Goal: Complete application form: Complete application form

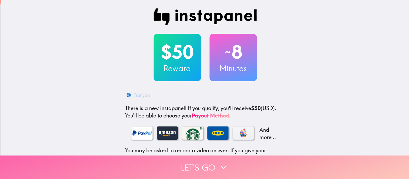
click at [205, 164] on button "Let's go" at bounding box center [204, 166] width 409 height 23
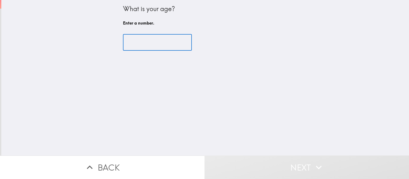
click at [167, 42] on input "number" at bounding box center [157, 42] width 69 height 16
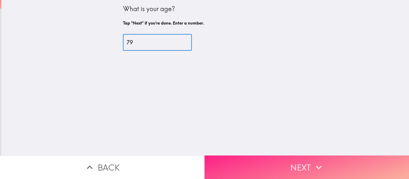
type input "79"
click at [298, 163] on button "Next" at bounding box center [306, 166] width 204 height 23
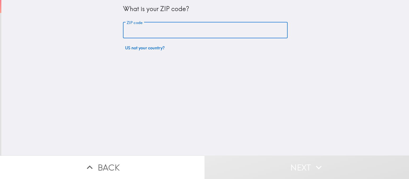
click at [172, 31] on input "ZIP code" at bounding box center [205, 30] width 165 height 16
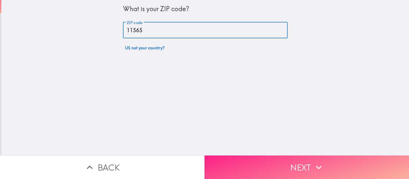
type input "11565"
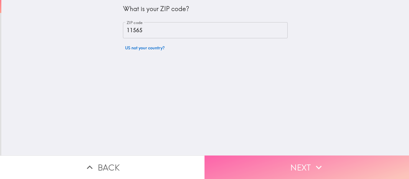
click at [293, 165] on button "Next" at bounding box center [306, 166] width 204 height 23
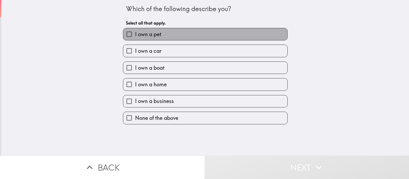
click at [184, 34] on label "I own a pet" at bounding box center [205, 34] width 164 height 12
click at [135, 34] on input "I own a pet" at bounding box center [129, 34] width 12 height 12
checkbox input "true"
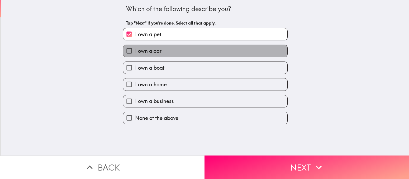
click at [180, 50] on label "I own a car" at bounding box center [205, 51] width 164 height 12
click at [135, 50] on input "I own a car" at bounding box center [129, 51] width 12 height 12
checkbox input "true"
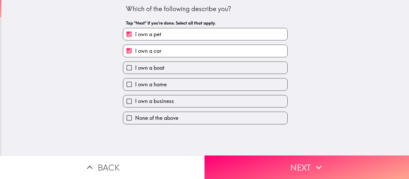
click at [177, 81] on label "I own a home" at bounding box center [205, 84] width 164 height 12
click at [135, 81] on input "I own a home" at bounding box center [129, 84] width 12 height 12
checkbox input "true"
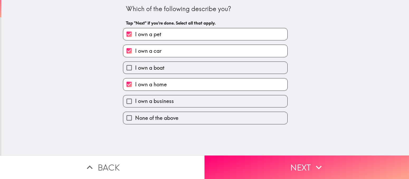
click at [177, 104] on label "I own a business" at bounding box center [205, 101] width 164 height 12
click at [135, 104] on input "I own a business" at bounding box center [129, 101] width 12 height 12
checkbox input "true"
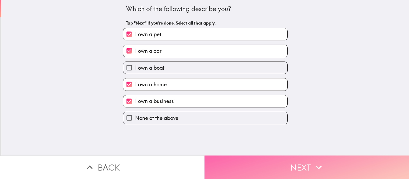
click at [269, 165] on button "Next" at bounding box center [306, 166] width 204 height 23
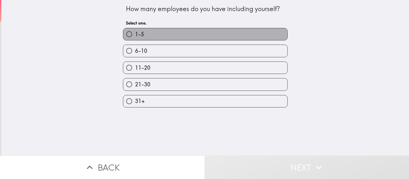
click at [172, 37] on label "1-5" at bounding box center [205, 34] width 164 height 12
click at [135, 37] on input "1-5" at bounding box center [129, 34] width 12 height 12
radio input "true"
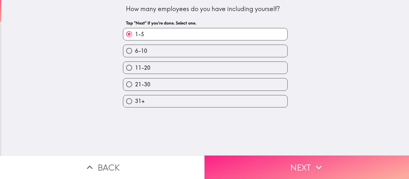
click at [270, 163] on button "Next" at bounding box center [306, 166] width 204 height 23
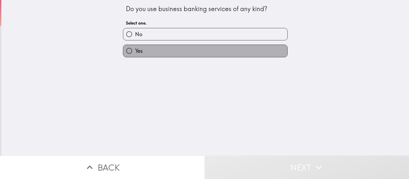
click at [192, 56] on label "Yes" at bounding box center [205, 51] width 164 height 12
click at [135, 56] on input "Yes" at bounding box center [129, 51] width 12 height 12
radio input "true"
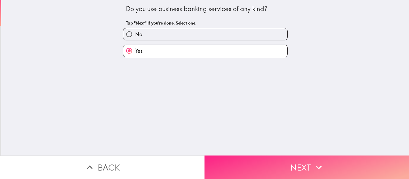
click at [275, 160] on button "Next" at bounding box center [306, 166] width 204 height 23
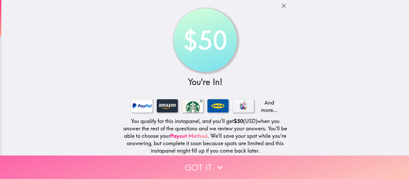
click at [200, 157] on button "Got it" at bounding box center [204, 166] width 409 height 23
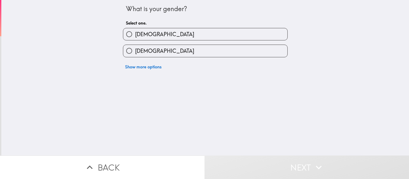
click at [183, 50] on label "[DEMOGRAPHIC_DATA]" at bounding box center [205, 51] width 164 height 12
click at [135, 50] on input "[DEMOGRAPHIC_DATA]" at bounding box center [129, 51] width 12 height 12
radio input "true"
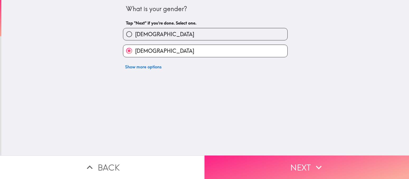
click at [273, 158] on button "Next" at bounding box center [306, 166] width 204 height 23
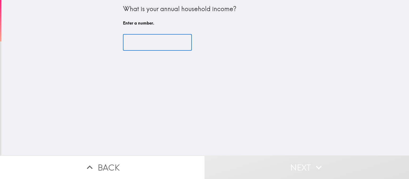
click at [160, 46] on input "number" at bounding box center [157, 42] width 69 height 16
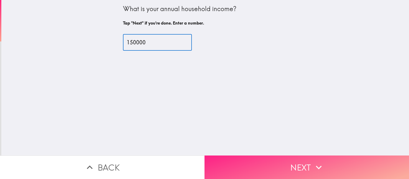
type input "150000"
click at [282, 164] on button "Next" at bounding box center [306, 166] width 204 height 23
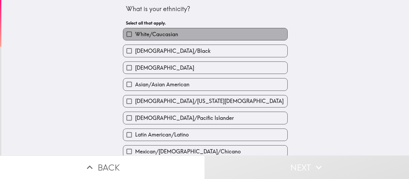
click at [188, 34] on label "White/Caucasian" at bounding box center [205, 34] width 164 height 12
click at [135, 34] on input "White/Caucasian" at bounding box center [129, 34] width 12 height 12
checkbox input "true"
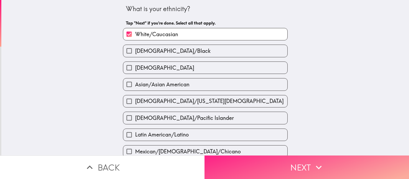
click at [285, 166] on button "Next" at bounding box center [306, 166] width 204 height 23
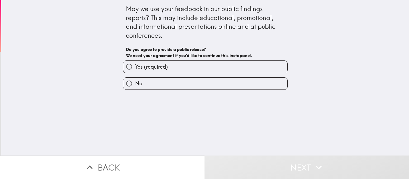
click at [176, 68] on label "Yes (required)" at bounding box center [205, 67] width 164 height 12
click at [135, 68] on input "Yes (required)" at bounding box center [129, 67] width 12 height 12
radio input "true"
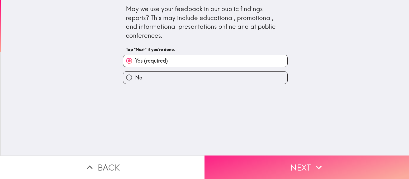
click at [297, 166] on button "Next" at bounding box center [306, 166] width 204 height 23
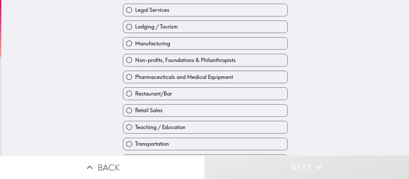
scroll to position [194, 0]
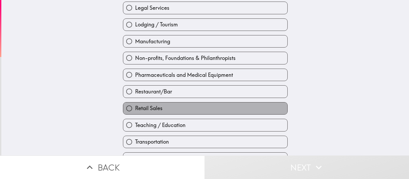
drag, startPoint x: 274, startPoint y: 113, endPoint x: 282, endPoint y: 113, distance: 7.4
click at [275, 113] on label "Retail Sales" at bounding box center [205, 108] width 164 height 12
click at [135, 113] on input "Retail Sales" at bounding box center [129, 108] width 12 height 12
radio input "true"
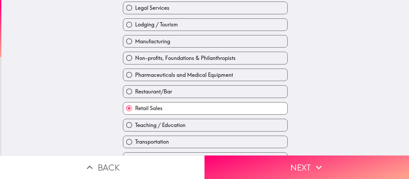
scroll to position [212, 0]
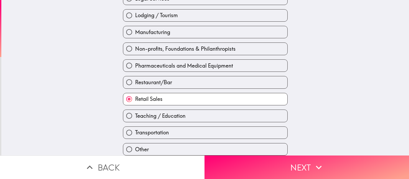
click at [168, 143] on label "Other" at bounding box center [205, 149] width 164 height 12
click at [135, 143] on input "Other" at bounding box center [129, 149] width 12 height 12
radio input "true"
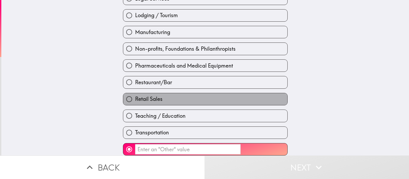
click at [158, 95] on span "Retail Sales" at bounding box center [148, 98] width 27 height 7
click at [135, 93] on input "Retail Sales" at bounding box center [129, 99] width 12 height 12
radio input "true"
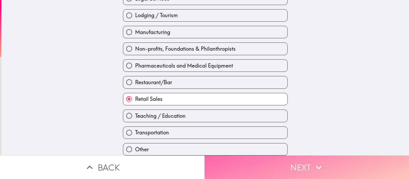
click at [280, 162] on button "Next" at bounding box center [306, 166] width 204 height 23
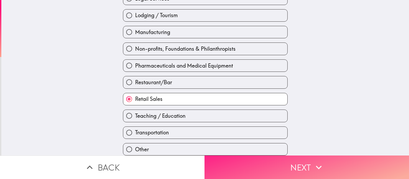
scroll to position [25, 0]
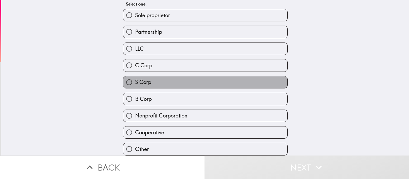
click at [169, 81] on label "S Corp" at bounding box center [205, 82] width 164 height 12
click at [135, 81] on input "S Corp" at bounding box center [129, 82] width 12 height 12
radio input "true"
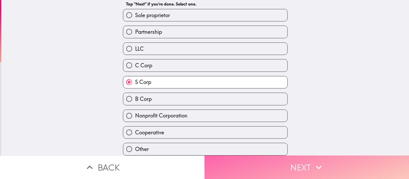
click at [278, 167] on button "Next" at bounding box center [306, 166] width 204 height 23
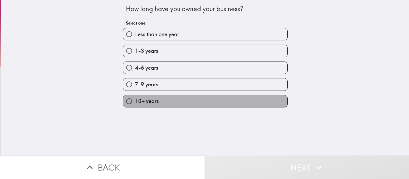
click at [195, 105] on label "10+ years" at bounding box center [205, 101] width 164 height 12
click at [135, 105] on input "10+ years" at bounding box center [129, 101] width 12 height 12
radio input "true"
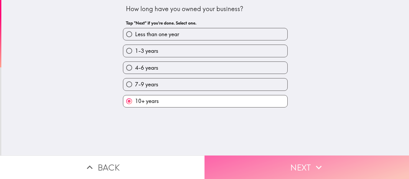
click at [277, 171] on button "Next" at bounding box center [306, 166] width 204 height 23
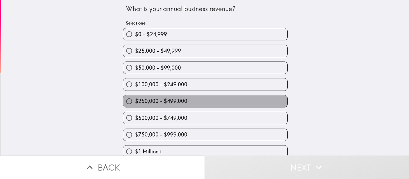
click at [197, 106] on label "$250,000 - $499,000" at bounding box center [205, 101] width 164 height 12
click at [135, 106] on input "$250,000 - $499,000" at bounding box center [129, 101] width 12 height 12
radio input "true"
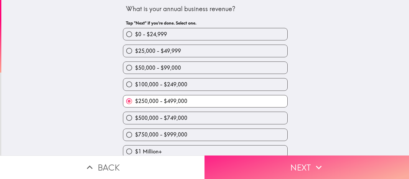
click at [283, 161] on button "Next" at bounding box center [306, 166] width 204 height 23
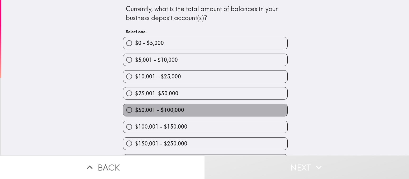
click at [176, 113] on span "$50,001 - $100,000" at bounding box center [159, 109] width 49 height 7
click at [135, 113] on input "$50,001 - $100,000" at bounding box center [129, 110] width 12 height 12
radio input "true"
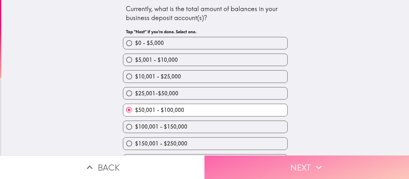
drag, startPoint x: 268, startPoint y: 166, endPoint x: 271, endPoint y: 167, distance: 2.7
click at [271, 167] on button "Next" at bounding box center [306, 166] width 204 height 23
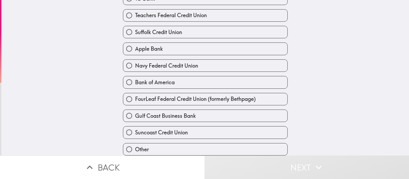
scroll to position [153, 0]
click at [217, 143] on label "Other" at bounding box center [205, 149] width 164 height 12
click at [135, 143] on input "Other" at bounding box center [129, 149] width 12 height 12
radio input "true"
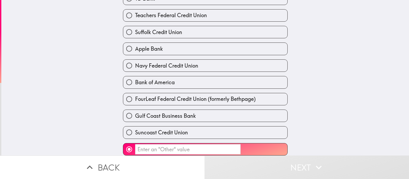
click at [201, 146] on input "​" at bounding box center [188, 149] width 106 height 10
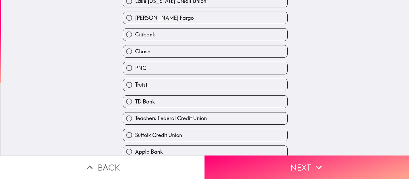
scroll to position [40, 0]
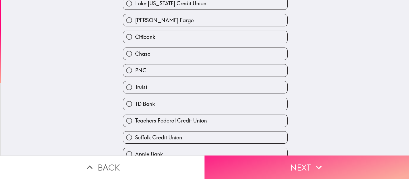
type input "Santander"
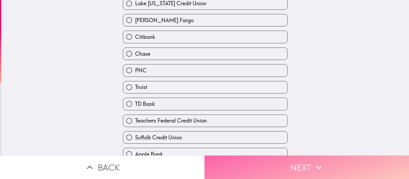
click at [299, 162] on button "Next" at bounding box center [306, 166] width 204 height 23
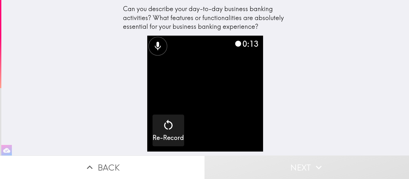
click at [152, 46] on icon at bounding box center [157, 46] width 11 height 11
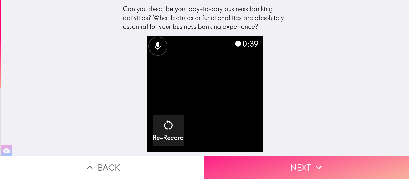
click at [299, 164] on button "Next" at bounding box center [306, 166] width 204 height 23
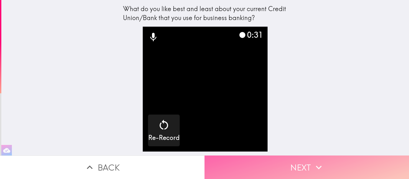
click at [295, 155] on button "Next" at bounding box center [306, 166] width 204 height 23
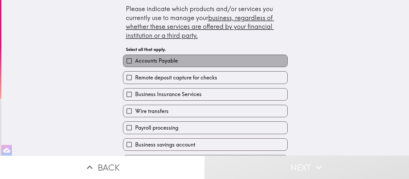
click at [169, 60] on span "Accounts Payable" at bounding box center [156, 60] width 43 height 7
click at [135, 60] on input "Accounts Payable" at bounding box center [129, 61] width 12 height 12
checkbox input "true"
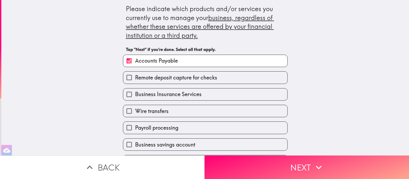
click at [166, 110] on label "Wire transfers" at bounding box center [205, 111] width 164 height 12
click at [135, 110] on input "Wire transfers" at bounding box center [129, 111] width 12 height 12
checkbox input "true"
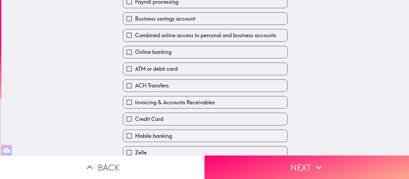
scroll to position [126, 0]
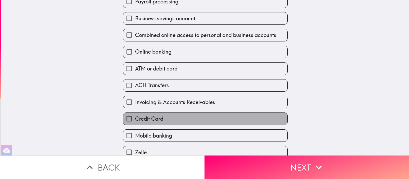
click at [272, 125] on label "Credit Card" at bounding box center [205, 119] width 164 height 12
click at [135, 125] on input "Credit Card" at bounding box center [129, 119] width 12 height 12
checkbox input "true"
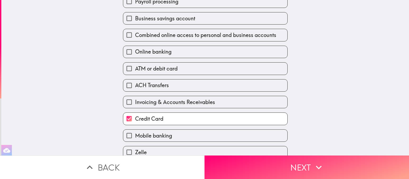
click at [249, 136] on label "Mobile banking" at bounding box center [205, 136] width 164 height 12
click at [135, 136] on input "Mobile banking" at bounding box center [129, 136] width 12 height 12
checkbox input "true"
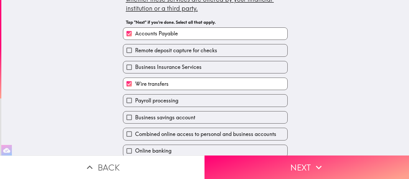
scroll to position [0, 0]
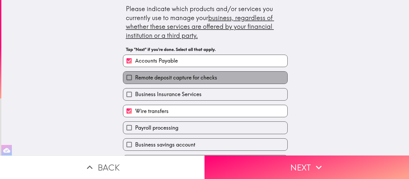
click at [271, 79] on label "Remote deposit capture for checks" at bounding box center [205, 77] width 164 height 12
click at [135, 79] on input "Remote deposit capture for checks" at bounding box center [129, 77] width 12 height 12
checkbox input "true"
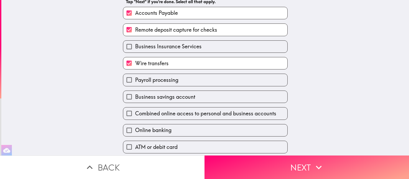
scroll to position [56, 0]
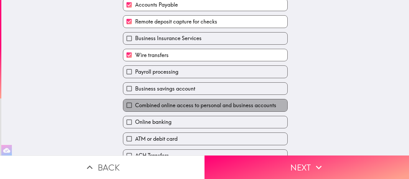
click at [256, 109] on span "Combined online access to personal and business accounts" at bounding box center [205, 105] width 141 height 7
click at [135, 110] on input "Combined online access to personal and business accounts" at bounding box center [129, 105] width 12 height 12
checkbox input "true"
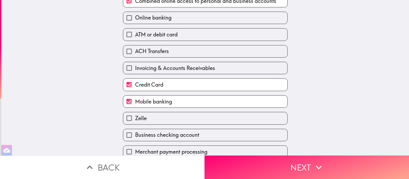
scroll to position [171, 0]
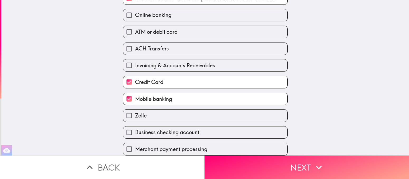
click at [263, 131] on label "Business checking account" at bounding box center [205, 132] width 164 height 12
click at [135, 131] on input "Business checking account" at bounding box center [129, 132] width 12 height 12
checkbox input "true"
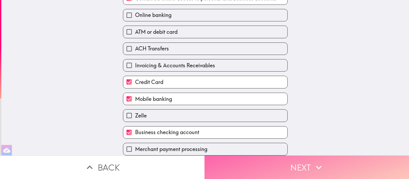
click at [309, 157] on button "Next" at bounding box center [306, 166] width 204 height 23
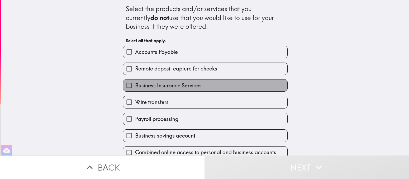
click at [203, 85] on label "Business Insurance Services" at bounding box center [205, 85] width 164 height 12
click at [135, 85] on input "Business Insurance Services" at bounding box center [129, 85] width 12 height 12
checkbox input "true"
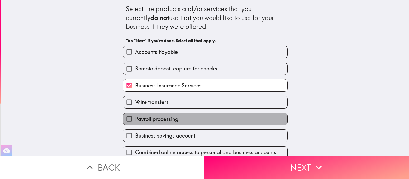
click at [199, 118] on label "Payroll processing" at bounding box center [205, 119] width 164 height 12
click at [135, 118] on input "Payroll processing" at bounding box center [129, 119] width 12 height 12
checkbox input "true"
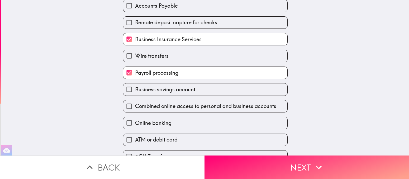
scroll to position [47, 0]
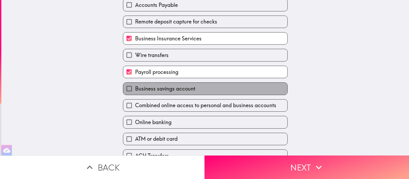
click at [272, 92] on label "Business savings account" at bounding box center [205, 89] width 164 height 12
click at [135, 92] on input "Business savings account" at bounding box center [129, 89] width 12 height 12
checkbox input "true"
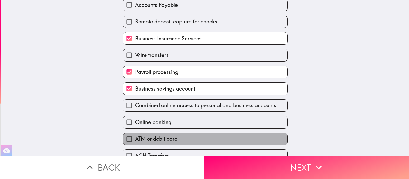
click at [272, 139] on label "ATM or debit card" at bounding box center [205, 139] width 164 height 12
click at [135, 139] on input "ATM or debit card" at bounding box center [129, 139] width 12 height 12
checkbox input "true"
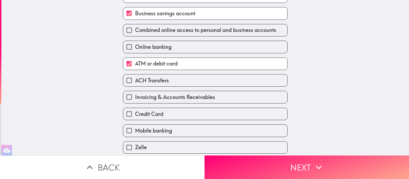
scroll to position [128, 0]
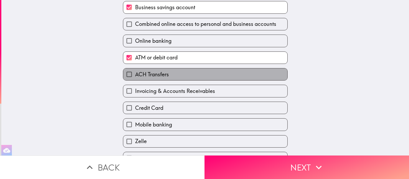
click at [275, 76] on label "ACH Transfers" at bounding box center [205, 74] width 164 height 12
click at [135, 76] on input "ACH Transfers" at bounding box center [129, 74] width 12 height 12
checkbox input "true"
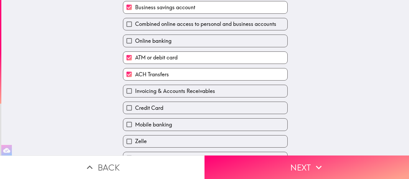
click at [273, 88] on label "Invoicing & Accounts Receivables" at bounding box center [205, 91] width 164 height 12
click at [135, 88] on input "Invoicing & Accounts Receivables" at bounding box center [129, 91] width 12 height 12
checkbox input "true"
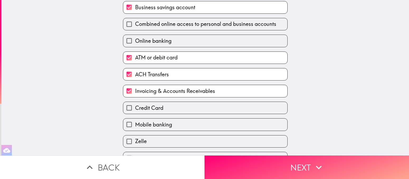
click at [275, 138] on div "Zelle" at bounding box center [205, 141] width 165 height 12
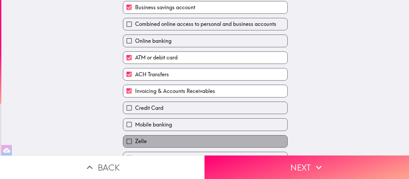
click at [274, 141] on label "Zelle" at bounding box center [205, 141] width 164 height 12
click at [135, 141] on input "Zelle" at bounding box center [129, 141] width 12 height 12
checkbox input "true"
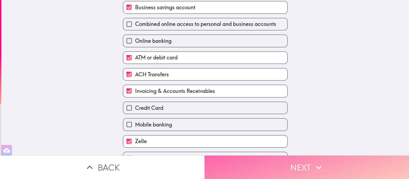
click at [298, 165] on button "Next" at bounding box center [306, 166] width 204 height 23
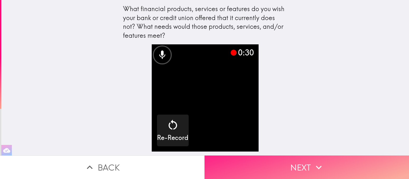
click at [304, 166] on button "Next" at bounding box center [306, 166] width 204 height 23
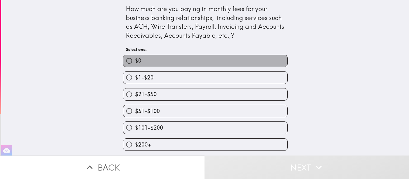
click at [229, 61] on label "$0" at bounding box center [205, 61] width 164 height 12
click at [135, 61] on input "$0" at bounding box center [129, 61] width 12 height 12
radio input "true"
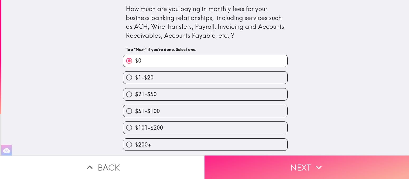
click at [297, 162] on button "Next" at bounding box center [306, 166] width 204 height 23
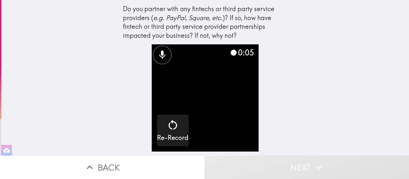
scroll to position [0, 0]
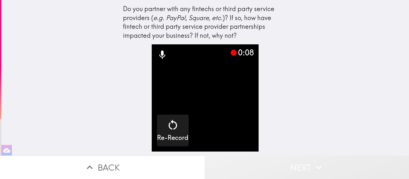
click at [293, 166] on button "Next" at bounding box center [306, 166] width 204 height 23
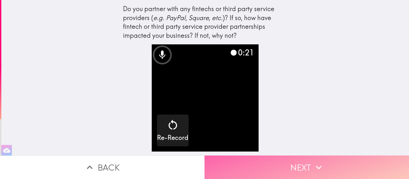
click at [297, 165] on button "Next" at bounding box center [306, 166] width 204 height 23
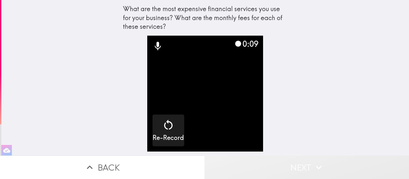
click at [282, 161] on button "Next" at bounding box center [306, 166] width 204 height 23
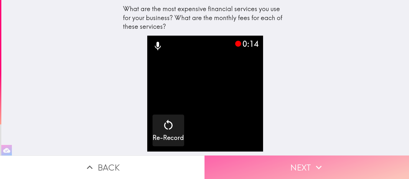
click at [274, 164] on button "Next" at bounding box center [306, 166] width 204 height 23
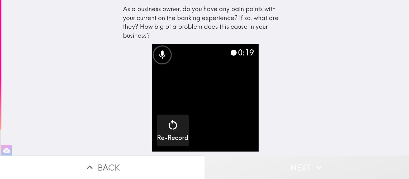
click at [279, 163] on button "Next" at bounding box center [306, 166] width 204 height 23
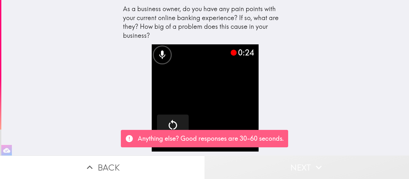
click at [282, 162] on button "Next" at bounding box center [306, 166] width 204 height 23
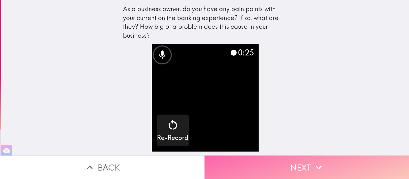
click at [282, 162] on button "Next" at bounding box center [306, 166] width 204 height 23
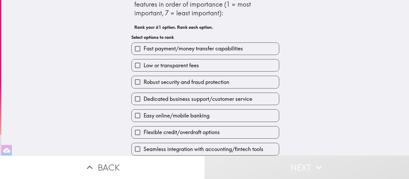
scroll to position [19, 0]
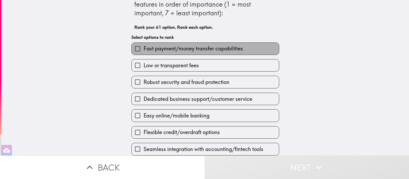
click at [247, 47] on label "Fast payment/money transfer capabilities" at bounding box center [205, 49] width 147 height 12
click at [144, 47] on input "Fast payment/money transfer capabilities" at bounding box center [138, 49] width 12 height 12
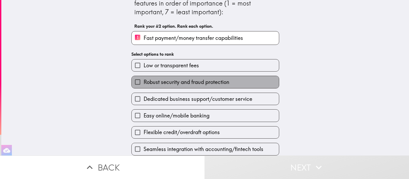
click at [235, 81] on label "Robust security and fraud protection" at bounding box center [205, 82] width 147 height 12
click at [144, 81] on input "Robust security and fraud protection" at bounding box center [138, 82] width 12 height 12
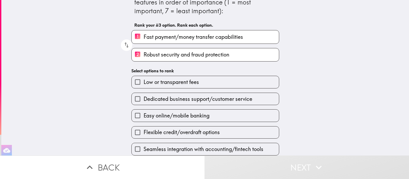
click at [242, 130] on label "Flexible credit/overdraft options" at bounding box center [205, 132] width 147 height 12
click at [144, 130] on input "Flexible credit/overdraft options" at bounding box center [138, 132] width 12 height 12
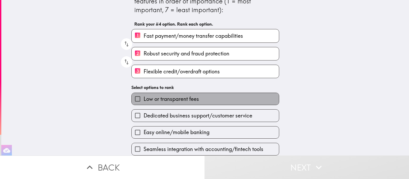
click at [237, 100] on label "Low or transparent fees" at bounding box center [205, 99] width 147 height 12
click at [144, 100] on input "Low or transparent fees" at bounding box center [138, 99] width 12 height 12
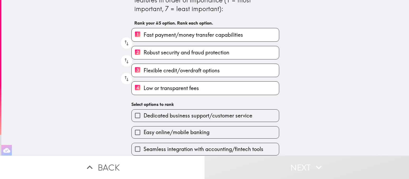
click at [248, 147] on span "Seamless integration with accounting/fintech tools" at bounding box center [204, 148] width 120 height 7
click at [144, 147] on input "Seamless integration with accounting/fintech tools" at bounding box center [138, 149] width 12 height 12
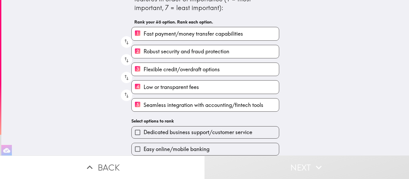
scroll to position [23, 0]
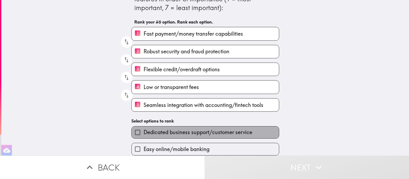
click at [227, 132] on span "Dedicated business support/customer service" at bounding box center [198, 131] width 109 height 7
click at [144, 132] on input "Dedicated business support/customer service" at bounding box center [138, 132] width 12 height 12
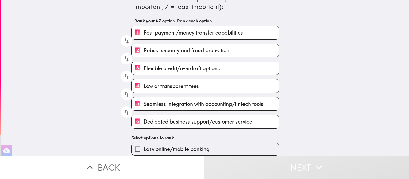
click at [225, 148] on label "Easy online/mobile banking" at bounding box center [205, 149] width 147 height 12
click at [144, 148] on input "Easy online/mobile banking" at bounding box center [138, 149] width 12 height 12
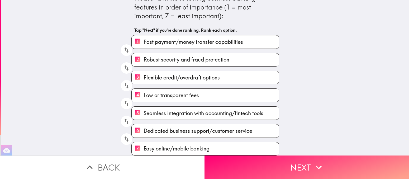
scroll to position [16, 0]
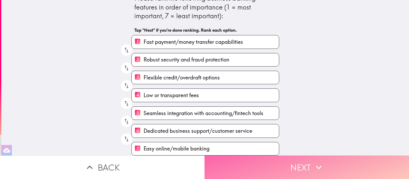
click at [303, 158] on button "Next" at bounding box center [306, 166] width 204 height 23
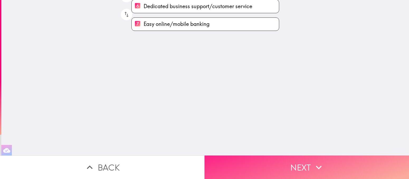
scroll to position [0, 0]
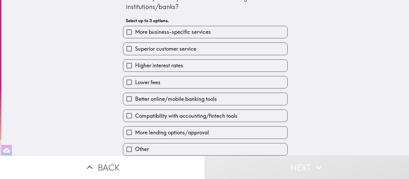
scroll to position [35, 0]
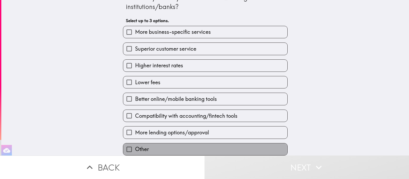
click at [216, 143] on label "Other" at bounding box center [205, 149] width 164 height 12
click at [135, 143] on input "Other" at bounding box center [129, 149] width 12 height 12
checkbox input "true"
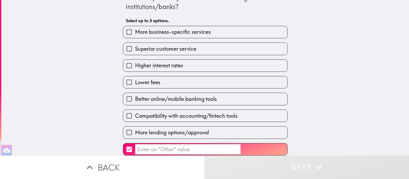
click at [215, 144] on input "​" at bounding box center [188, 149] width 106 height 10
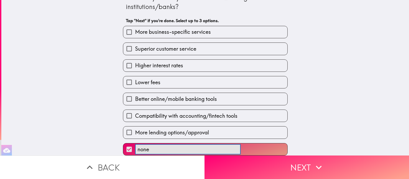
click at [123, 143] on button "none ​" at bounding box center [205, 149] width 164 height 12
click at [123, 143] on button "none of ​" at bounding box center [205, 149] width 164 height 12
click at [123, 143] on button "none of these ​" at bounding box center [205, 149] width 164 height 12
click at [123, 143] on button "none of these interst ​" at bounding box center [205, 149] width 164 height 12
click at [123, 143] on button "none of these interst me ​" at bounding box center [205, 149] width 164 height 12
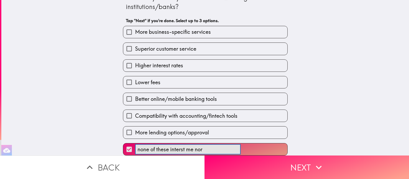
click at [123, 143] on button "none of these interst me nor ​" at bounding box center [205, 149] width 164 height 12
click at [123, 143] on button "none of these interst me nor do ​" at bounding box center [205, 149] width 164 height 12
click at [123, 143] on button "none of these interst me nor do I ​" at bounding box center [205, 149] width 164 height 12
click at [123, 143] on button "none of these interst me nor do I need ​" at bounding box center [205, 149] width 164 height 12
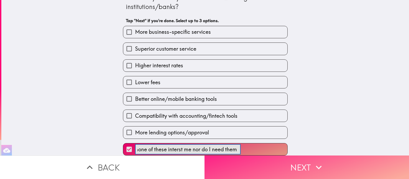
type input "none of these interst me nor do I need them"
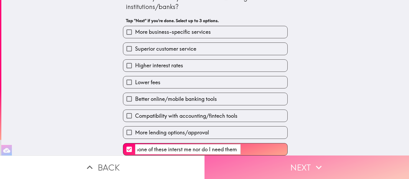
scroll to position [0, 0]
click at [298, 164] on button "Next" at bounding box center [306, 166] width 204 height 23
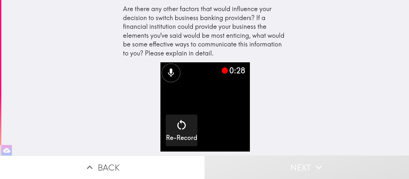
click at [281, 164] on button "Next" at bounding box center [306, 166] width 204 height 23
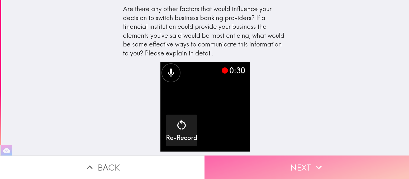
click at [281, 164] on button "Next" at bounding box center [306, 166] width 204 height 23
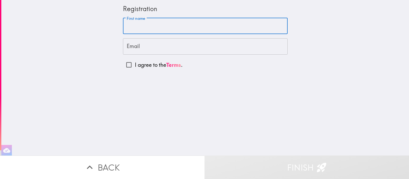
click at [172, 29] on input "First name" at bounding box center [205, 26] width 165 height 16
type input "[PERSON_NAME]"
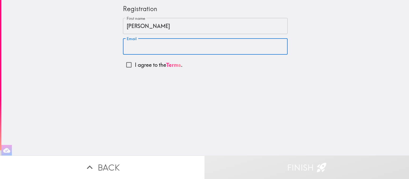
click at [165, 49] on input "Email" at bounding box center [205, 46] width 165 height 16
type input "[EMAIL_ADDRESS][DOMAIN_NAME]"
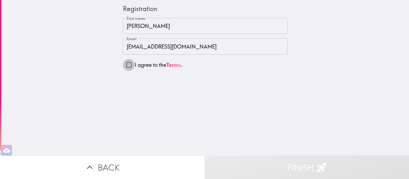
click at [125, 63] on input "I agree to the Terms ." at bounding box center [129, 65] width 12 height 12
checkbox input "true"
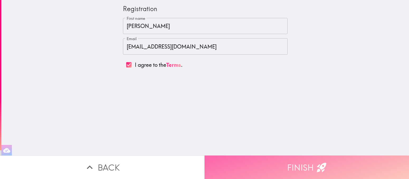
click at [297, 163] on button "Finish" at bounding box center [306, 166] width 204 height 23
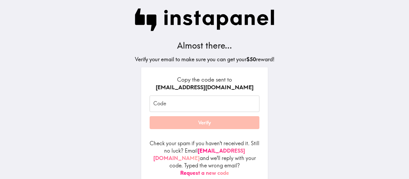
click at [161, 107] on input "Code" at bounding box center [205, 104] width 110 height 16
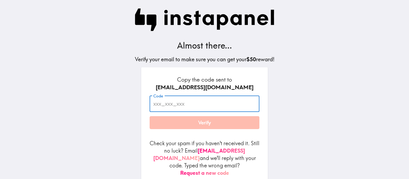
paste input "fGi_RgQ_YYj"
type input "fGi_RgQ_YYj"
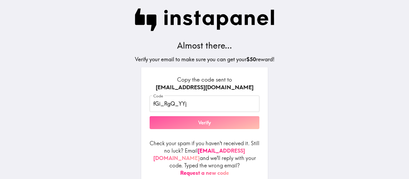
click at [207, 122] on button "Verify" at bounding box center [205, 122] width 110 height 13
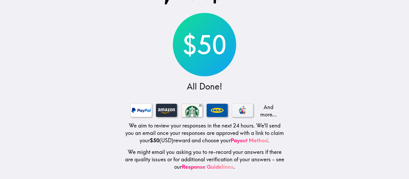
scroll to position [25, 0]
click at [163, 104] on div at bounding box center [166, 110] width 21 height 13
